Goal: Use online tool/utility: Utilize a website feature to perform a specific function

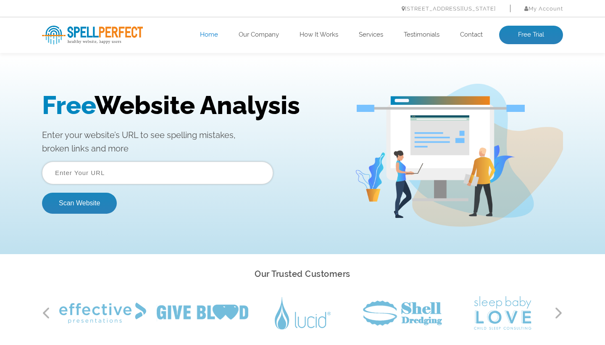
click at [122, 173] on input "text" at bounding box center [157, 172] width 231 height 23
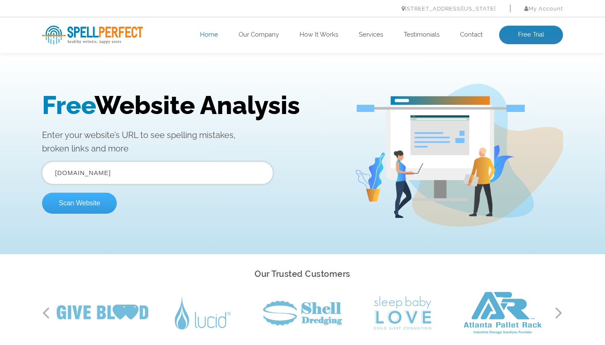
click at [77, 211] on button "Scan Website" at bounding box center [79, 203] width 75 height 21
click at [162, 184] on form "Scan Website" at bounding box center [157, 187] width 231 height 52
click at [149, 180] on input "text" at bounding box center [157, 172] width 231 height 23
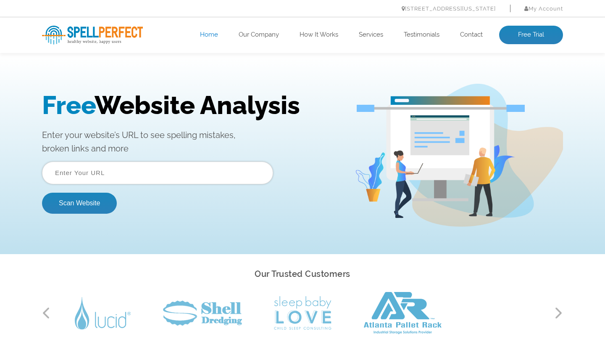
paste input "[URL][DOMAIN_NAME]"
click at [106, 198] on button "Scan Website" at bounding box center [79, 203] width 75 height 21
click at [193, 175] on input "text" at bounding box center [157, 172] width 231 height 23
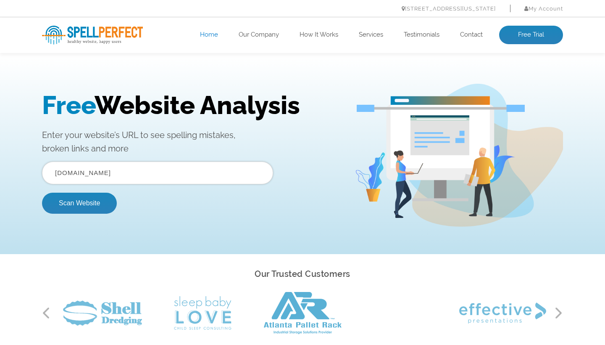
type input "[DOMAIN_NAME]"
click at [79, 203] on button "Scan Website" at bounding box center [79, 203] width 75 height 21
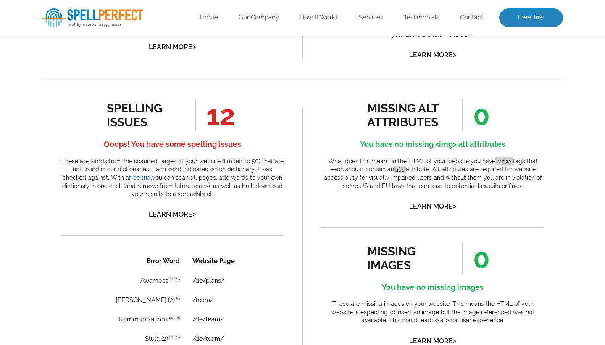
scroll to position [397, 0]
